Goal: Transaction & Acquisition: Subscribe to service/newsletter

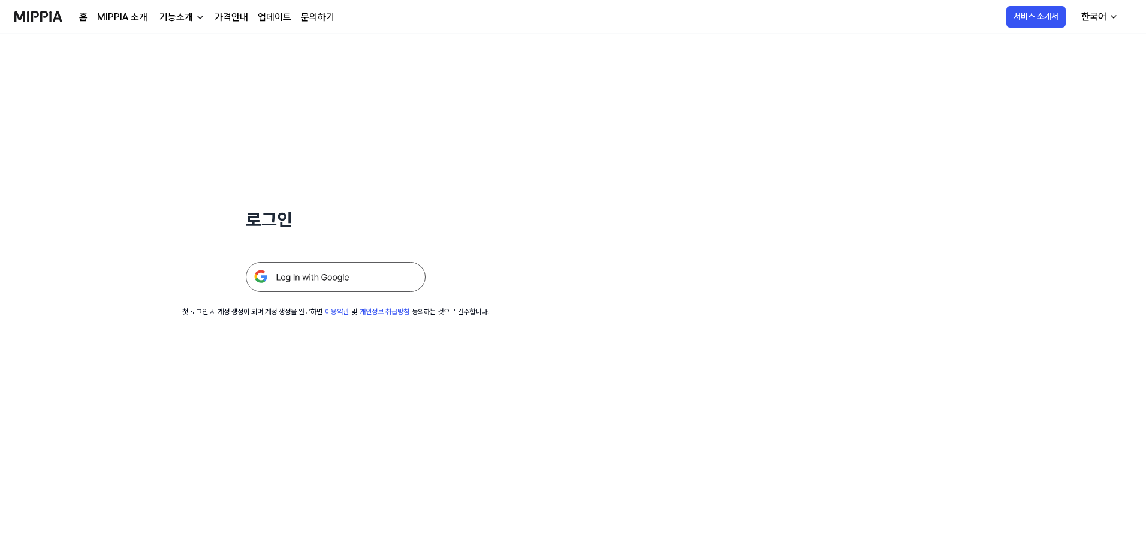
click at [125, 13] on link "MIPPIA 소개" at bounding box center [122, 17] width 50 height 14
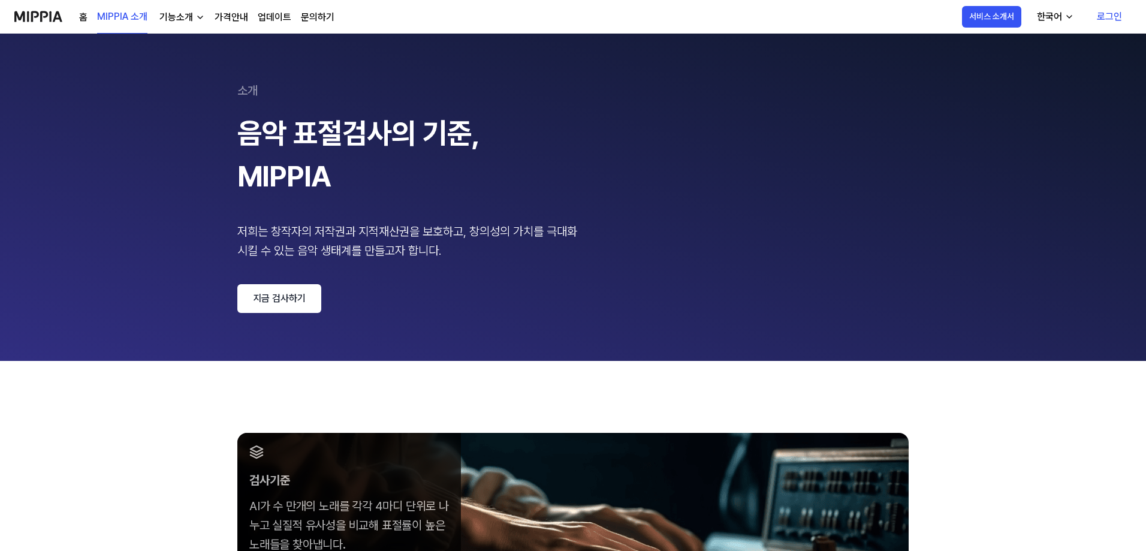
click at [602, 187] on div "소개 음악 표절검사의 기준, MIPPIA 저희는 창작자의 저작권과 지적재산권을 보호하고, 창의성의 가치를 극대화 시킬 수 있는 음악 생태계를 …" at bounding box center [572, 197] width 671 height 231
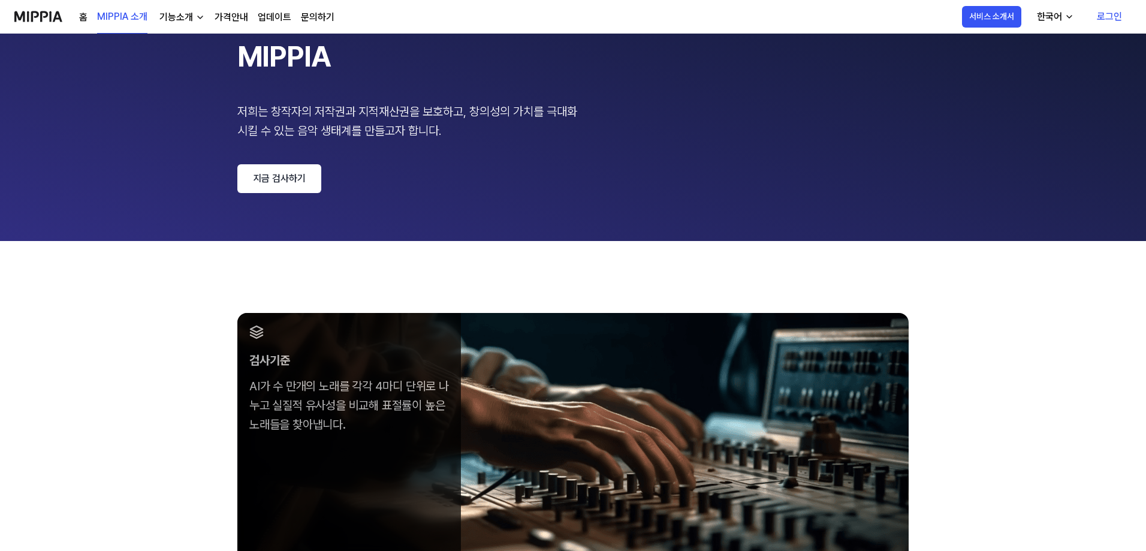
click at [595, 191] on div "소개 음악 표절검사의 기준, MIPPIA 저희는 창작자의 저작권과 지적재산권을 보호하고, 창의성의 가치를 극대화 시킬 수 있는 음악 생태계를 …" at bounding box center [572, 77] width 671 height 231
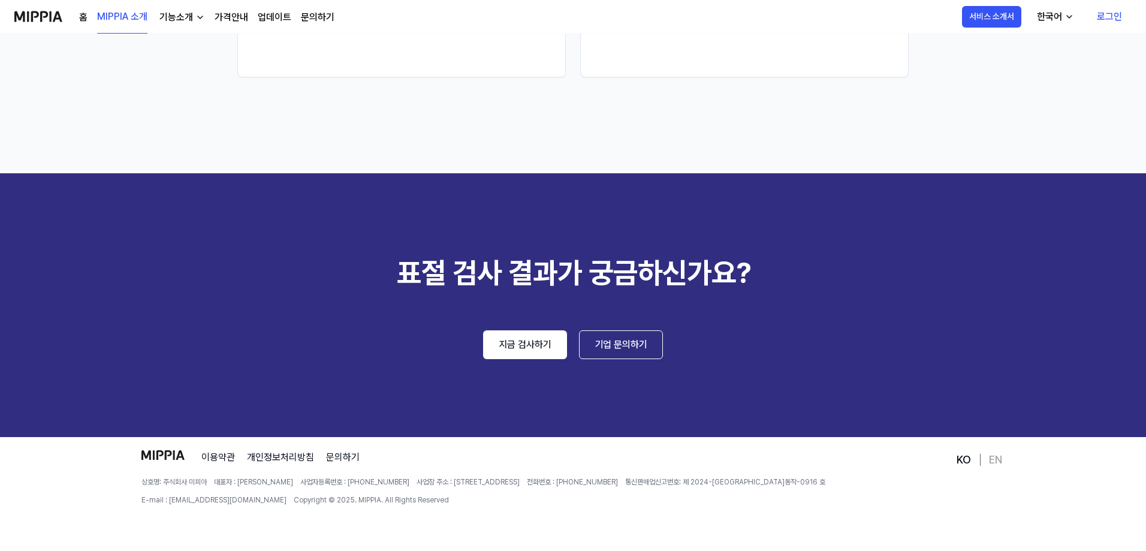
scroll to position [1705, 0]
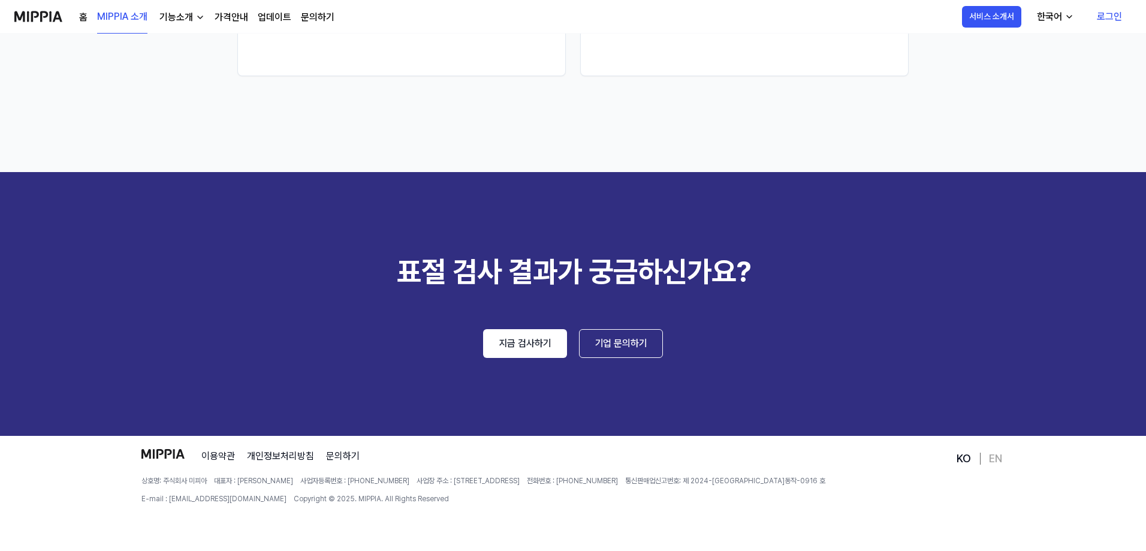
click at [231, 19] on link "가격안내" at bounding box center [232, 17] width 34 height 14
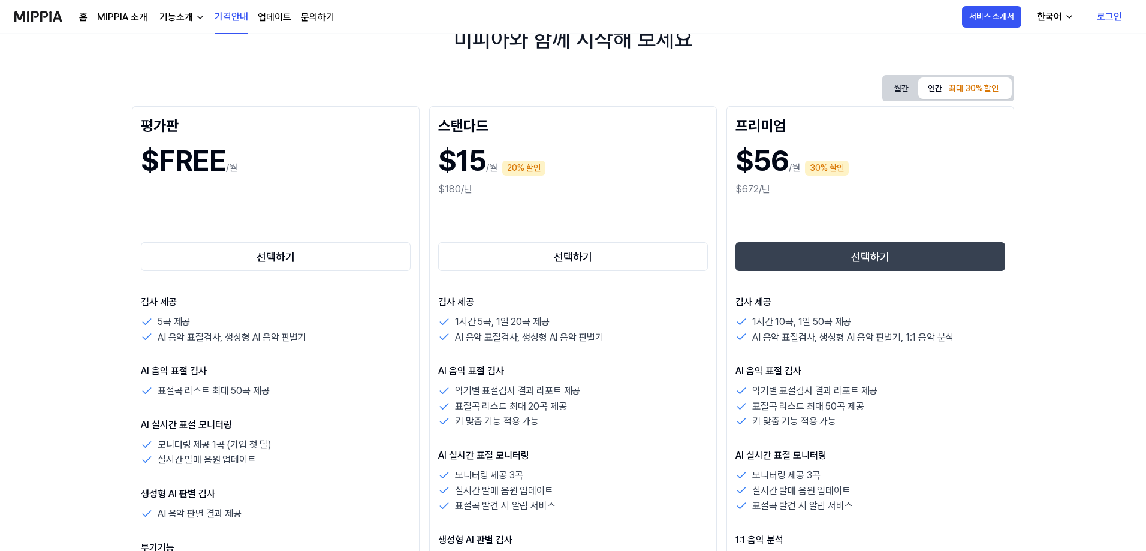
scroll to position [120, 0]
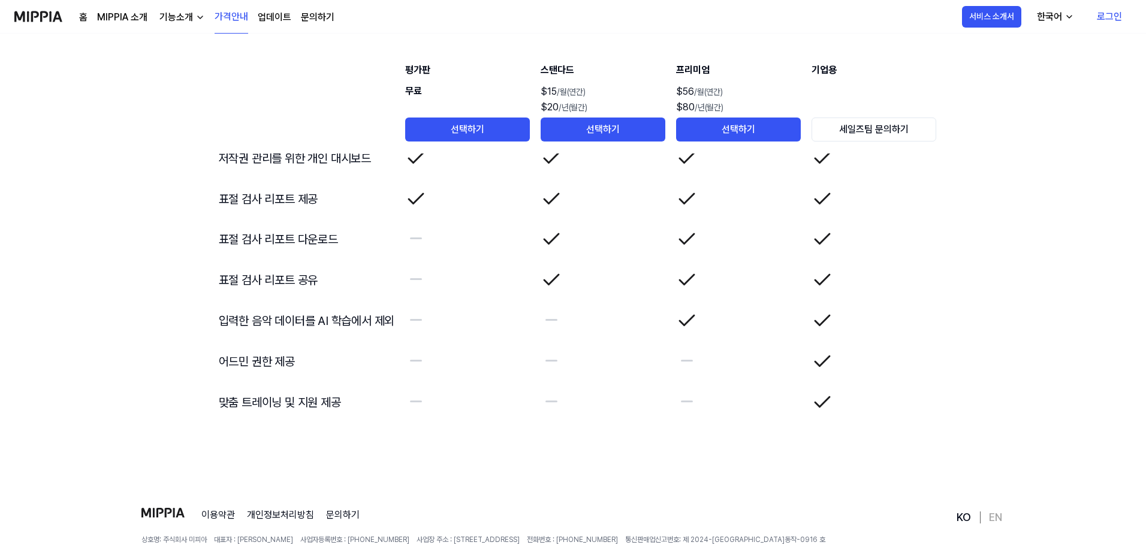
scroll to position [2038, 0]
